Goal: Transaction & Acquisition: Purchase product/service

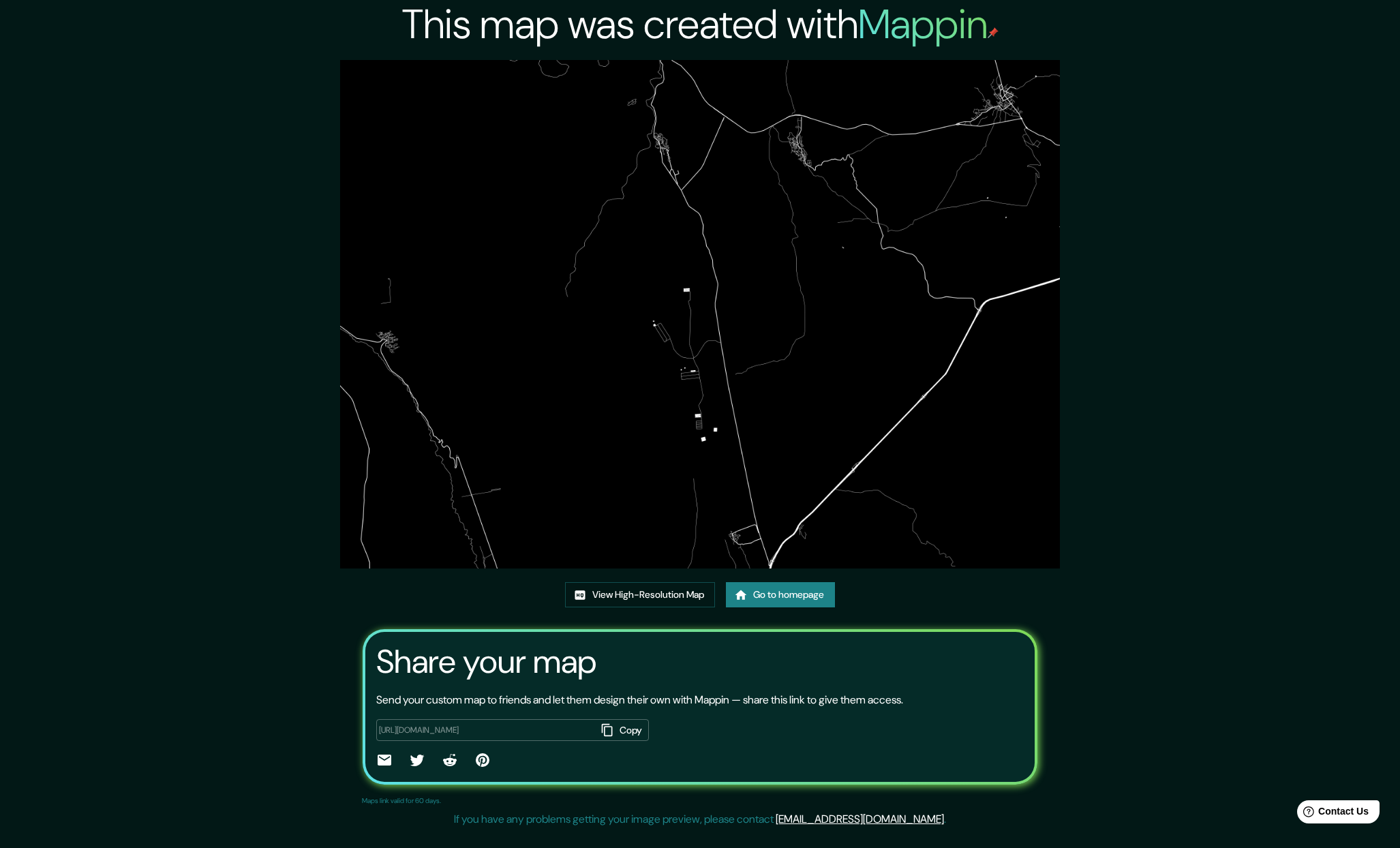
click at [819, 594] on link "Go to homepage" at bounding box center [780, 594] width 109 height 25
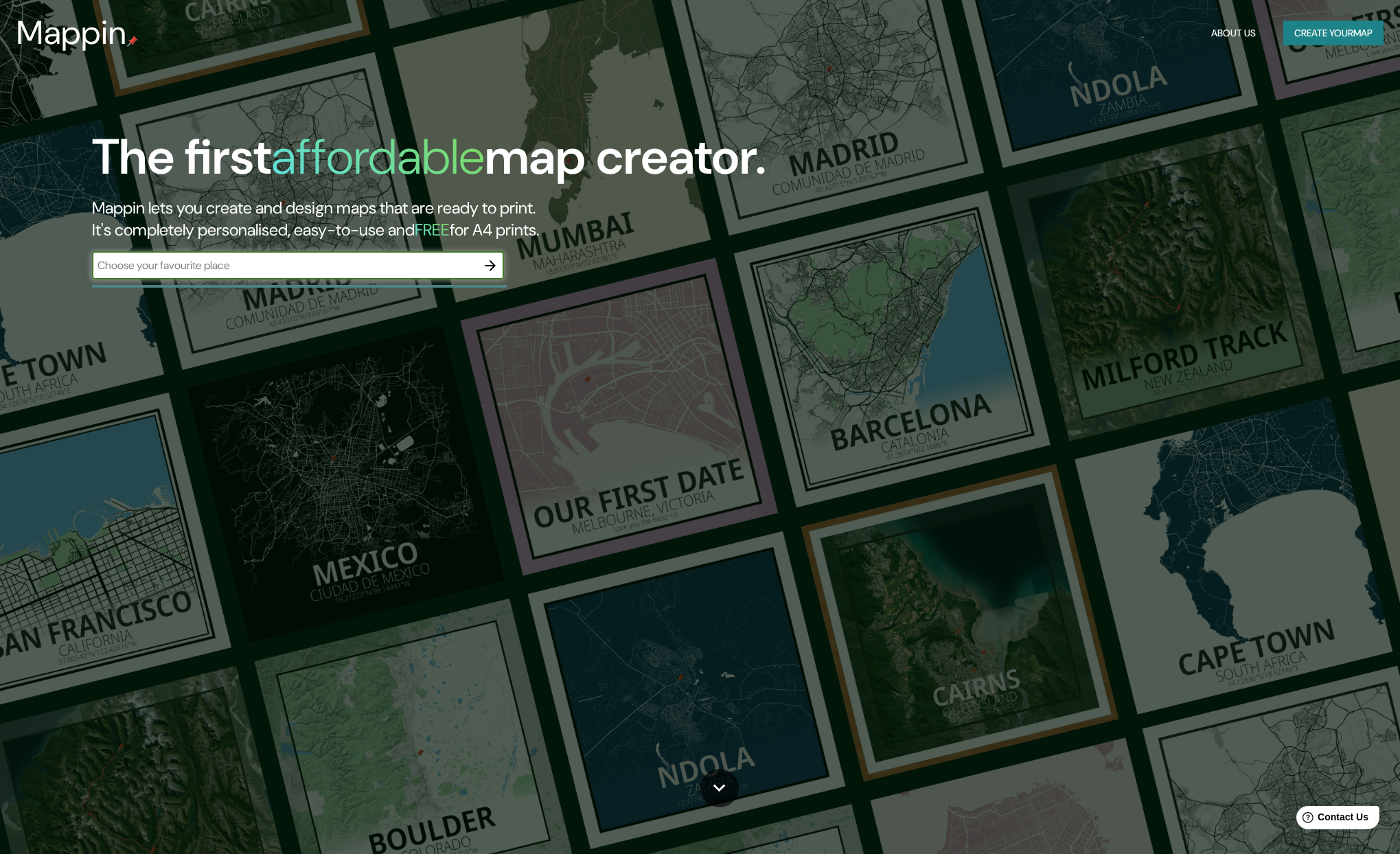
click at [362, 270] on input "text" at bounding box center [284, 265] width 385 height 16
type input "LOS [PERSON_NAME]"
click at [493, 269] on icon "button" at bounding box center [490, 266] width 16 height 16
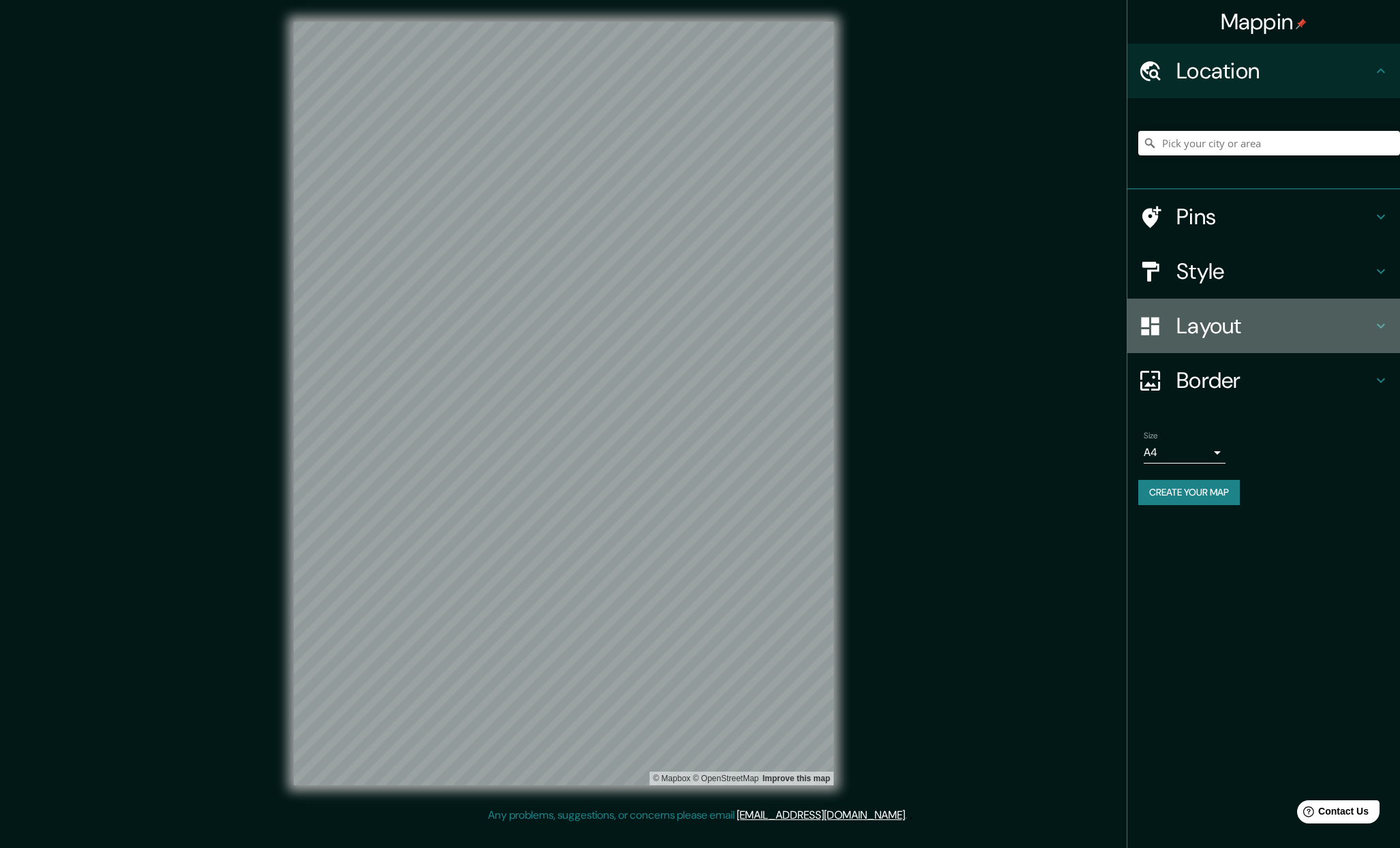
click at [1233, 318] on h4 "Layout" at bounding box center [1275, 325] width 196 height 27
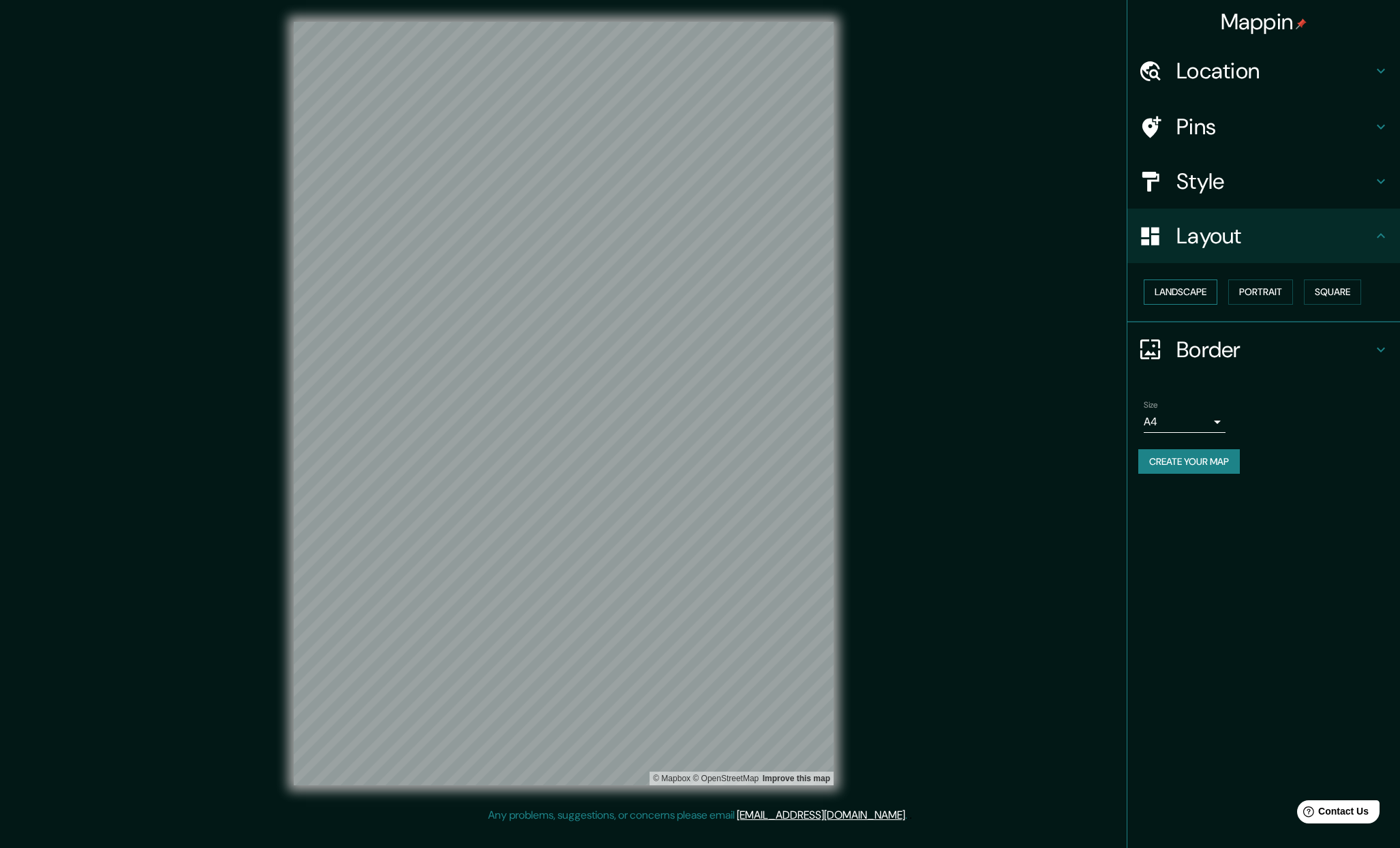
click at [1193, 298] on button "Landscape" at bounding box center [1181, 292] width 74 height 25
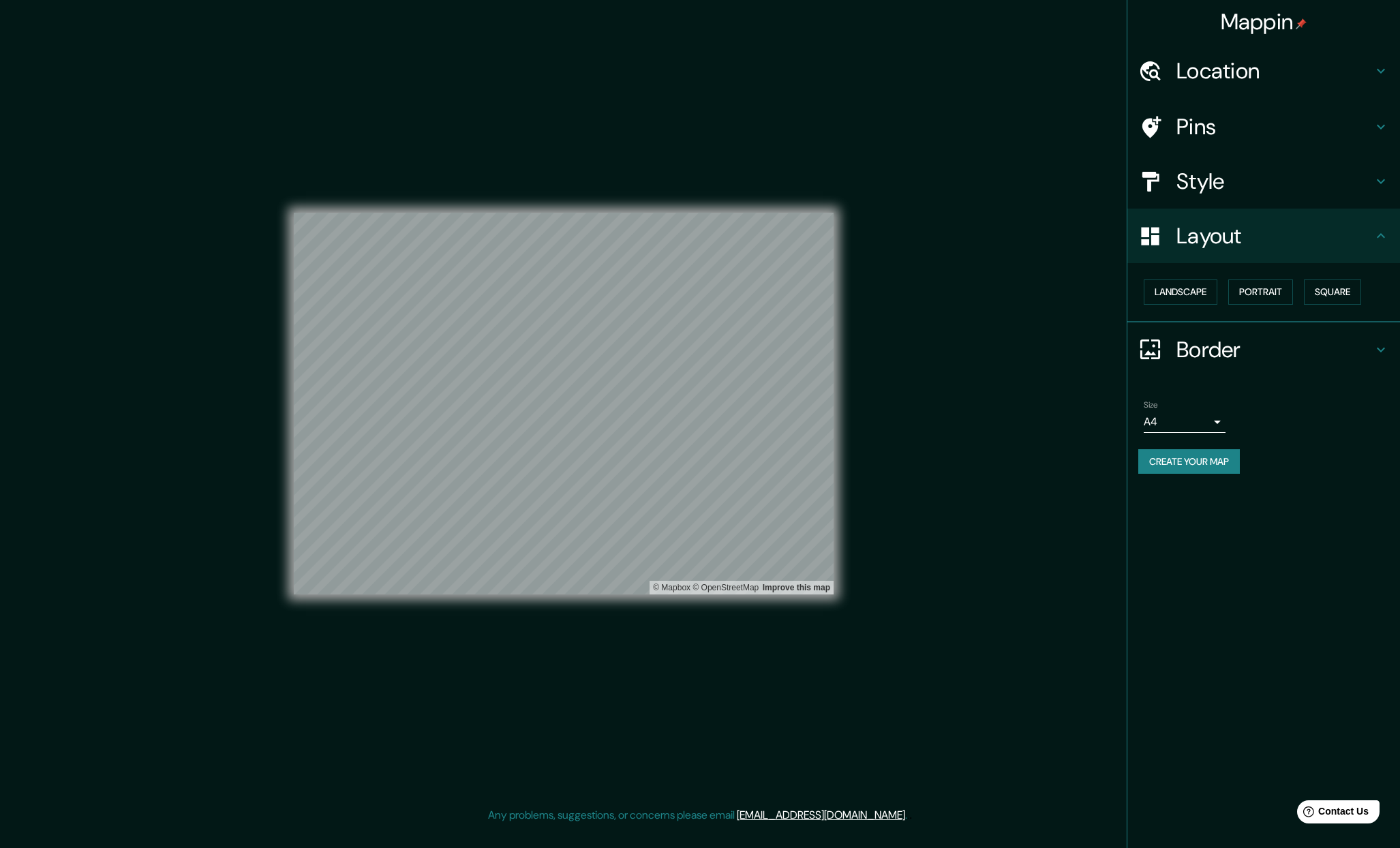
click at [1198, 169] on h4 "Style" at bounding box center [1275, 181] width 196 height 27
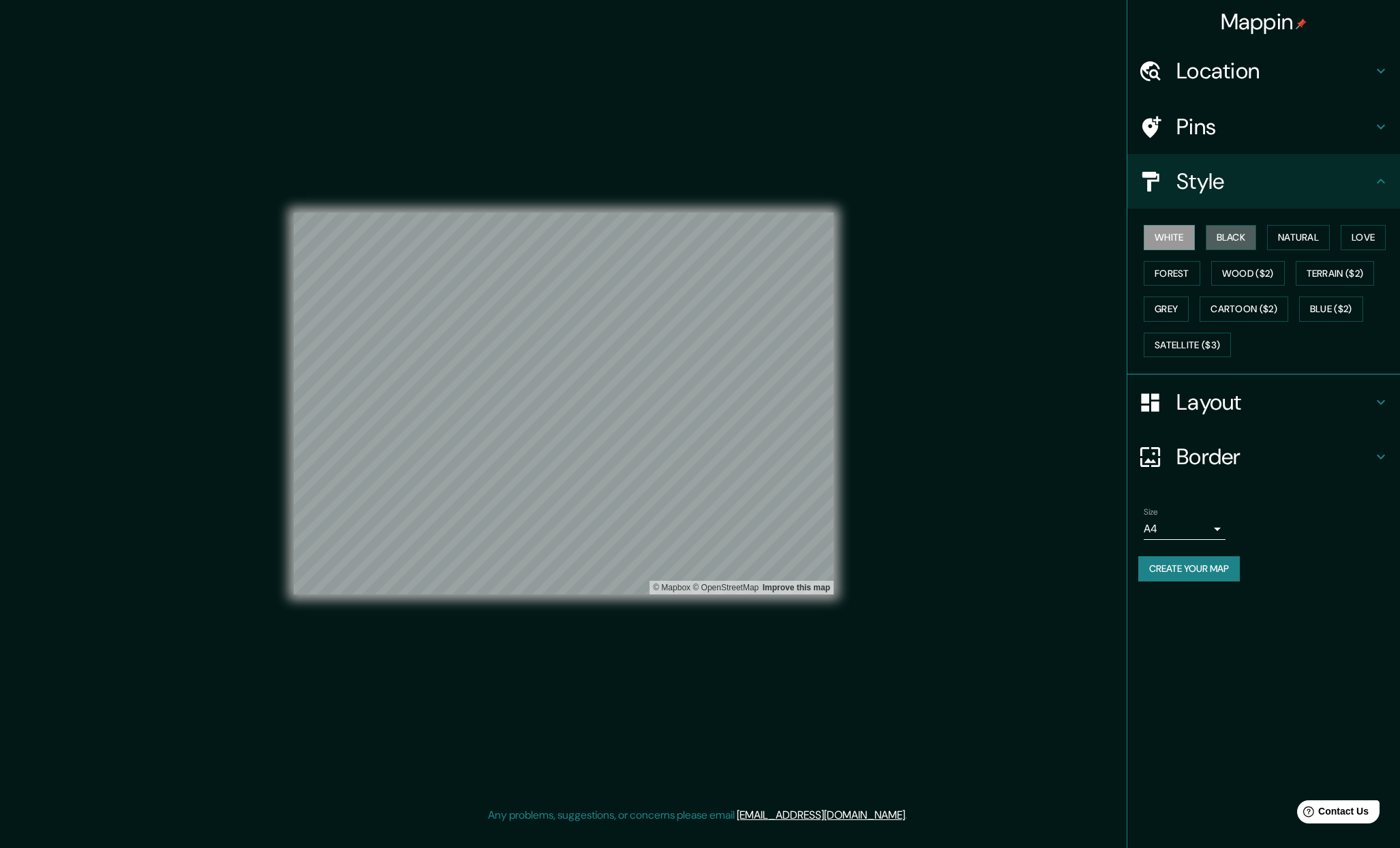
drag, startPoint x: 1228, startPoint y: 237, endPoint x: 1250, endPoint y: 105, distance: 133.8
click at [1228, 237] on button "Black" at bounding box center [1232, 237] width 52 height 25
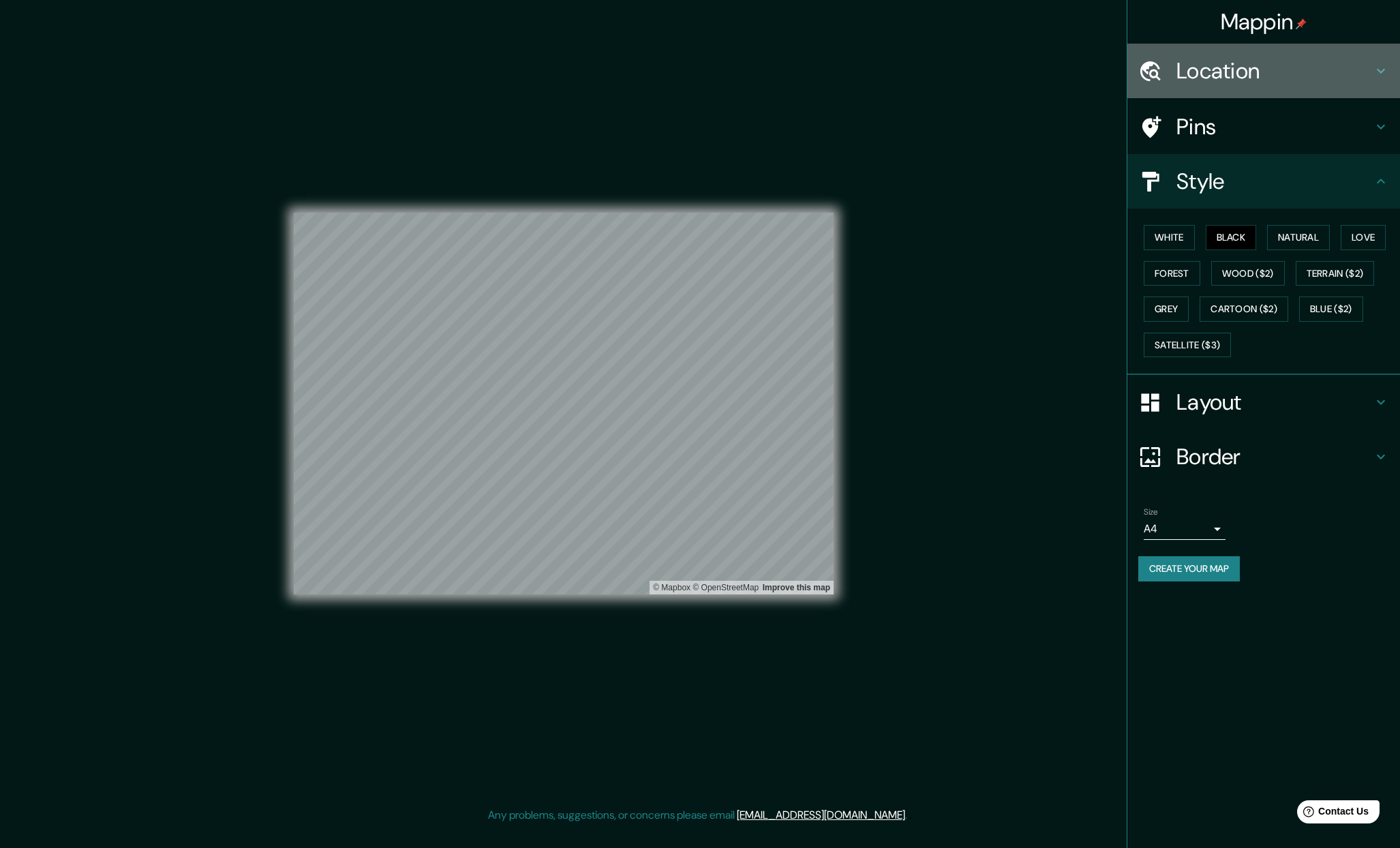
click at [1259, 71] on h4 "Location" at bounding box center [1275, 70] width 196 height 27
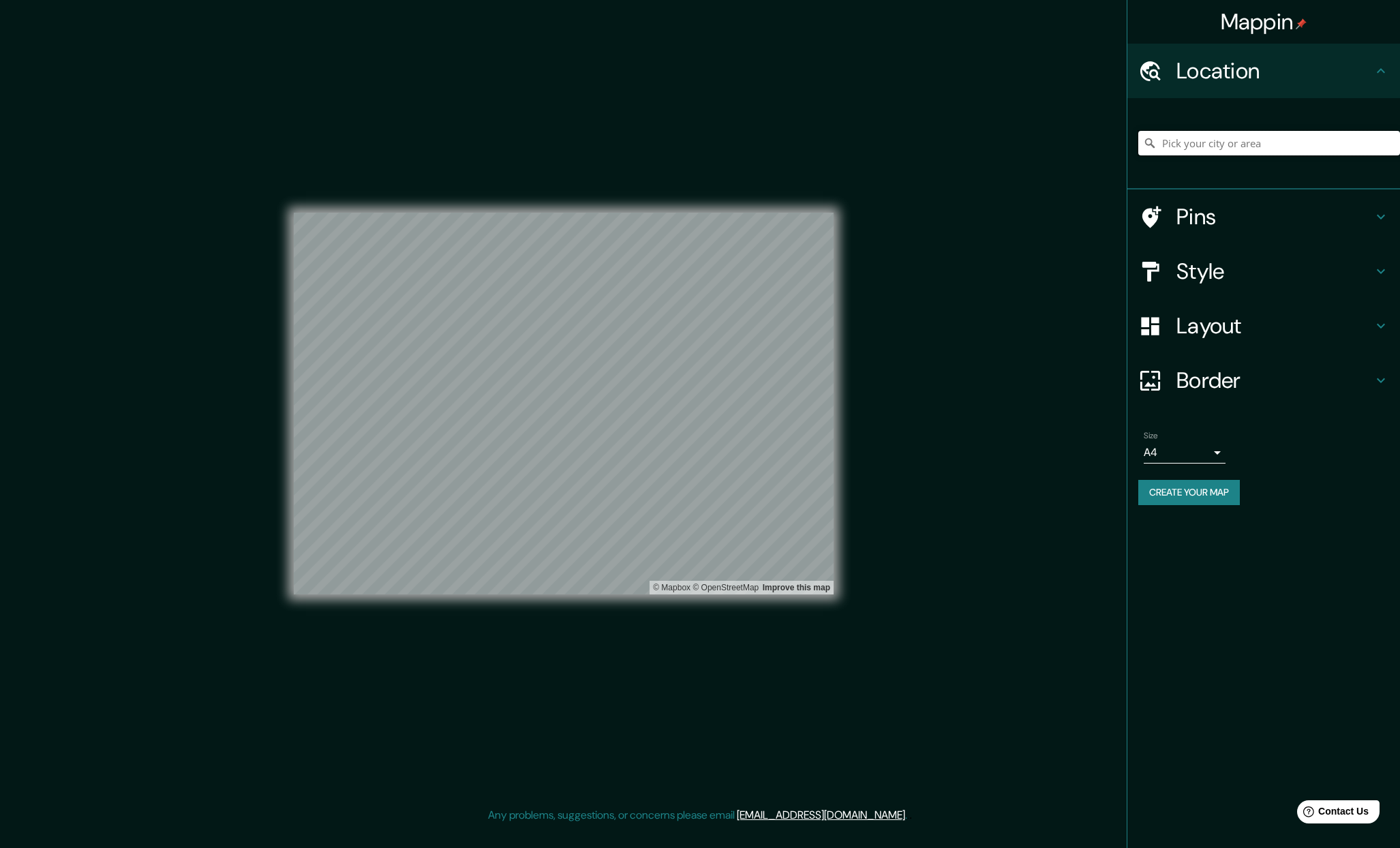
click at [1222, 142] on input "Pick your city or area" at bounding box center [1269, 143] width 262 height 25
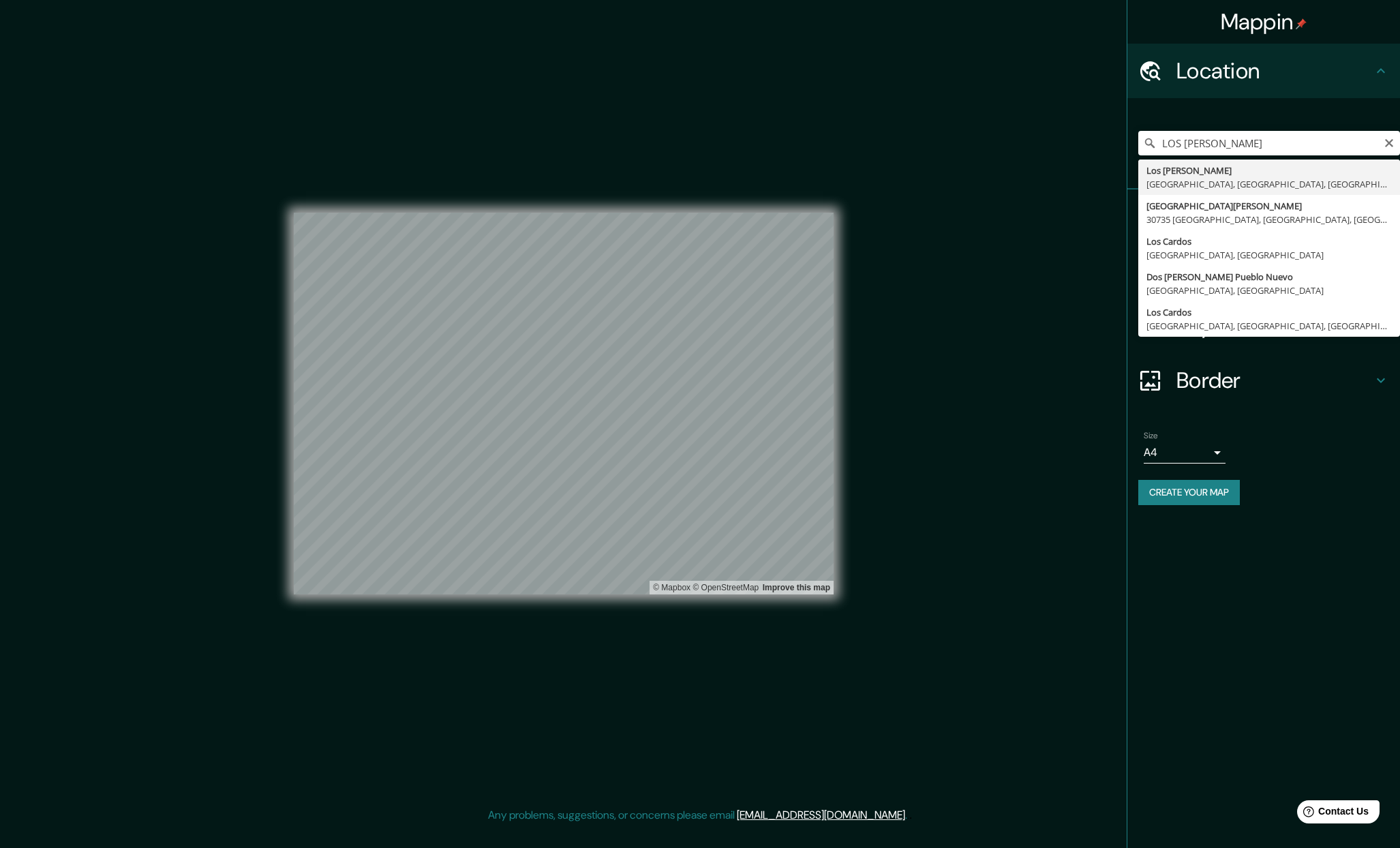
type input "[GEOGRAPHIC_DATA][PERSON_NAME], [GEOGRAPHIC_DATA], [GEOGRAPHIC_DATA], [GEOGRAPH…"
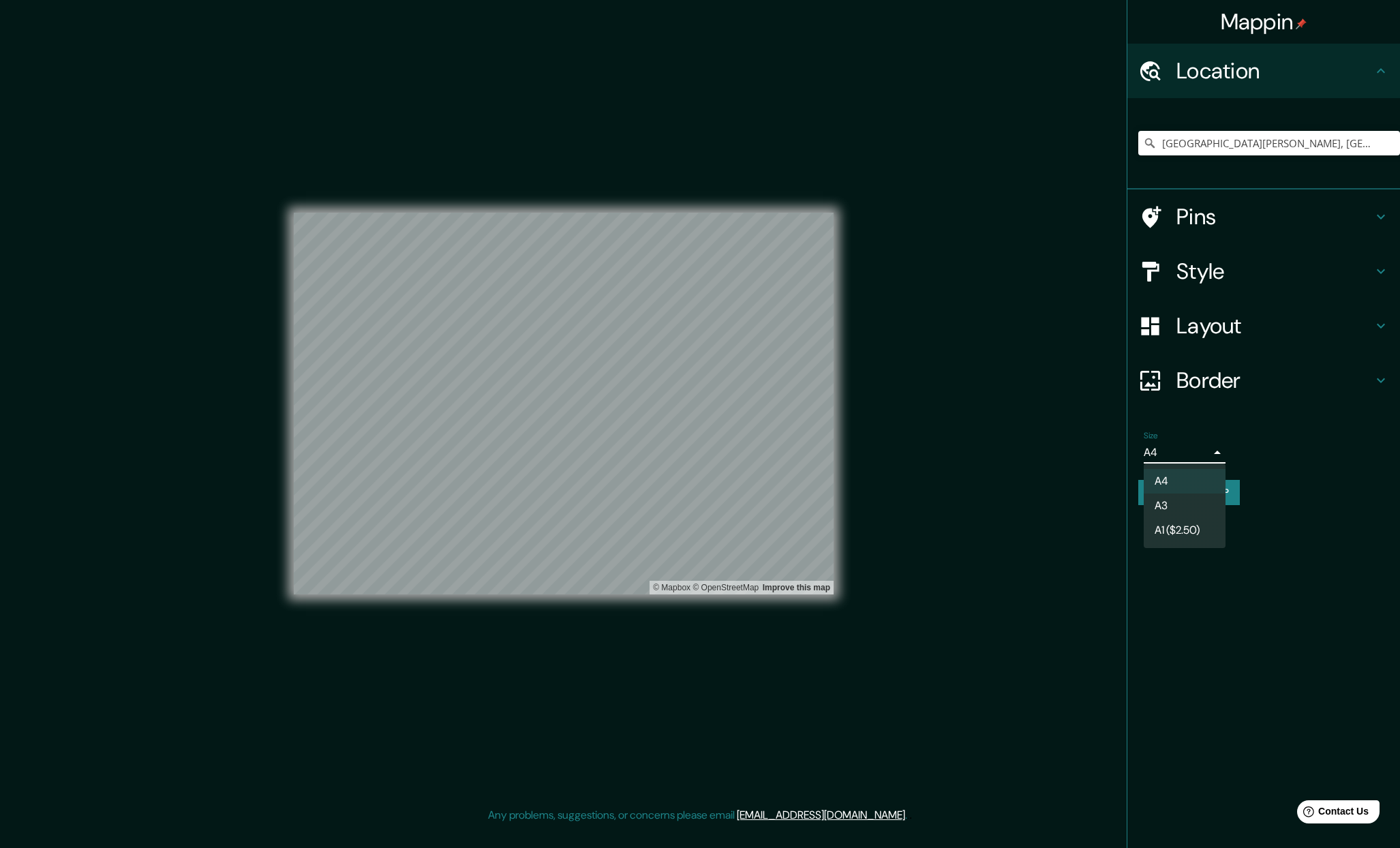
click at [1215, 451] on body "Mappin Location [GEOGRAPHIC_DATA][PERSON_NAME], [GEOGRAPHIC_DATA], [GEOGRAPHIC_…" at bounding box center [700, 424] width 1400 height 848
click at [1171, 507] on li "A3" at bounding box center [1185, 506] width 82 height 25
type input "a4"
click at [1222, 494] on button "Create your map" at bounding box center [1189, 492] width 101 height 25
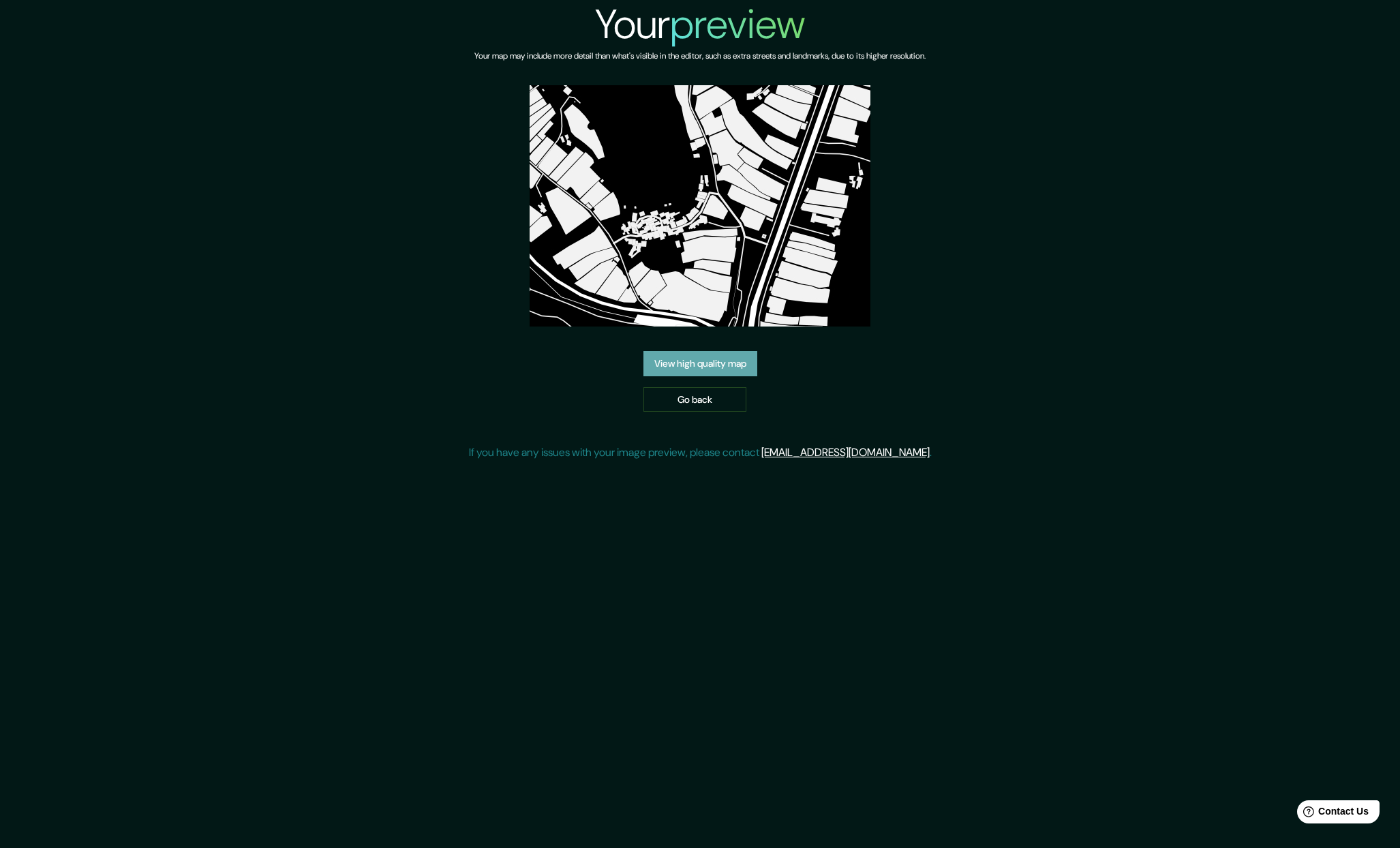
click at [709, 370] on link "View high quality map" at bounding box center [700, 363] width 114 height 25
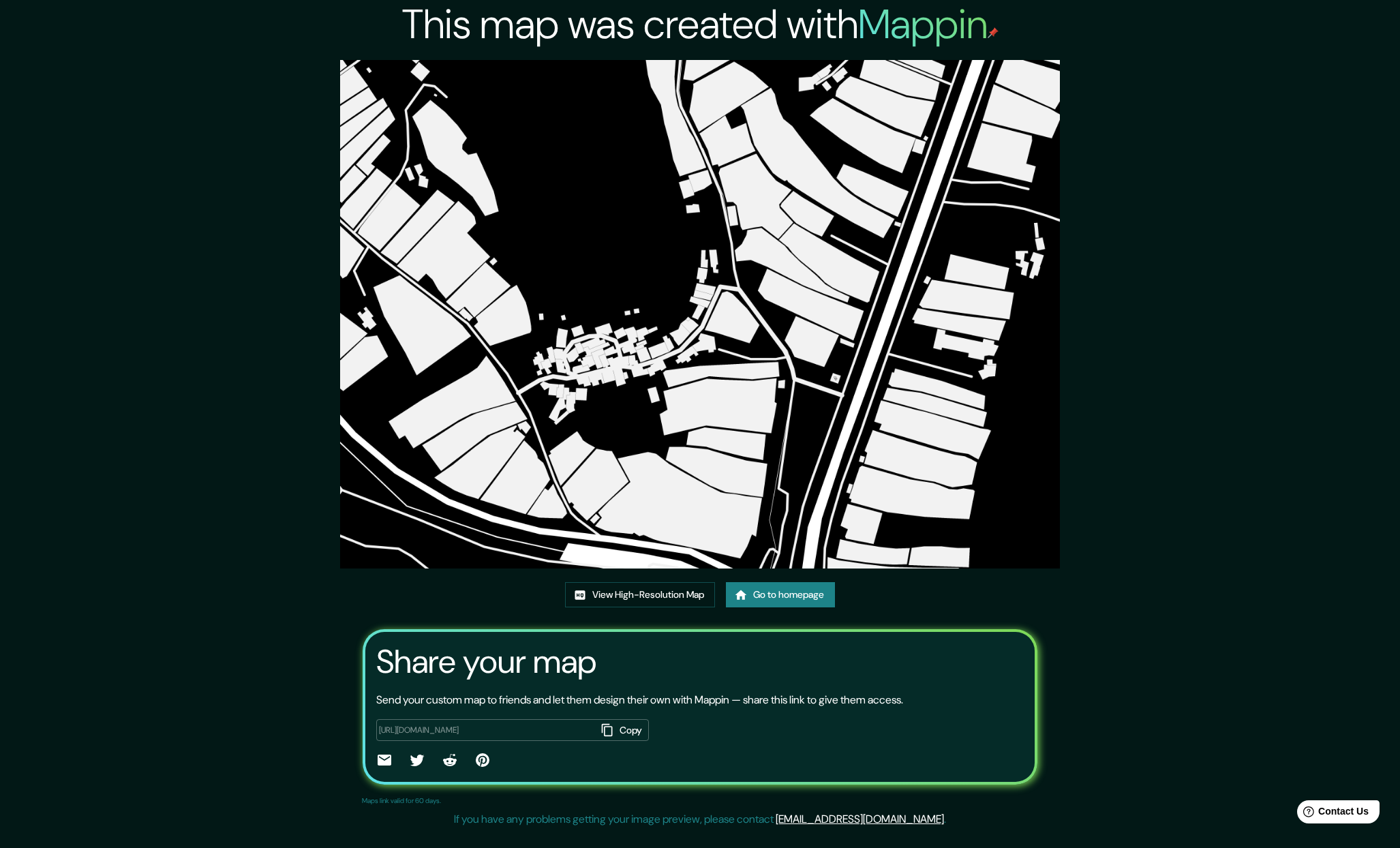
click at [684, 433] on img at bounding box center [700, 314] width 720 height 509
click at [658, 596] on link "View High-Resolution Map" at bounding box center [639, 594] width 150 height 25
